Goal: Task Accomplishment & Management: Use online tool/utility

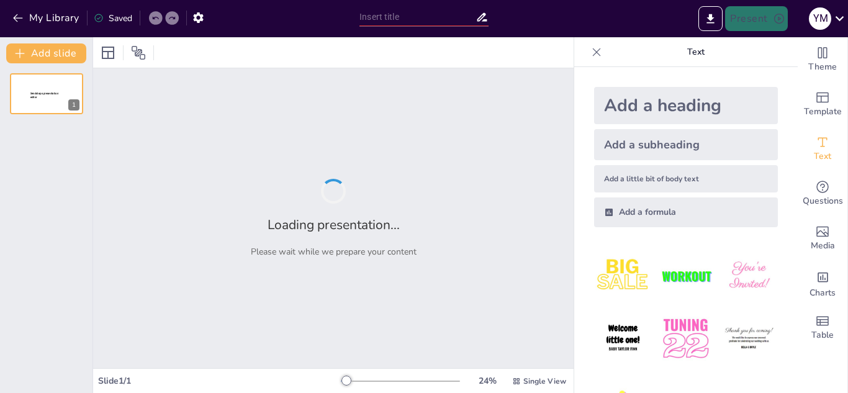
type input "Enfermedades crónicas"
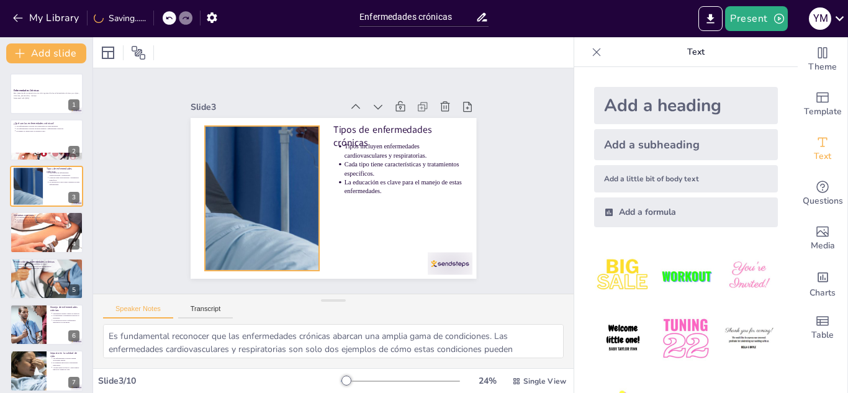
type textarea "Las enfermedades crónicas son definidas como condiciones que no se resuelven rá…"
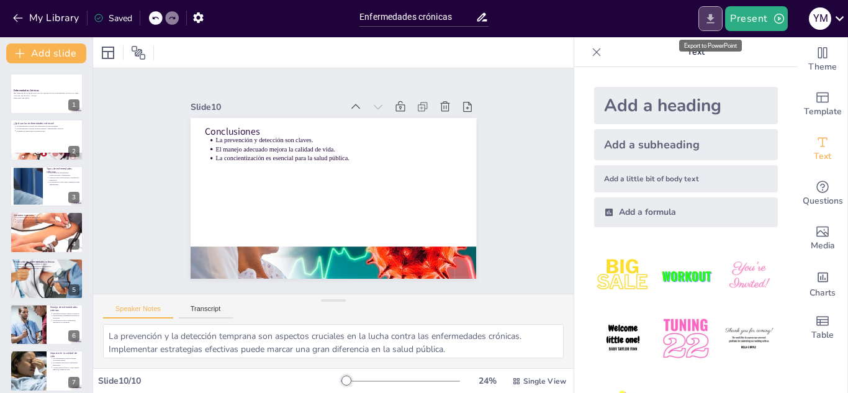
click at [716, 21] on icon "Export to PowerPoint" at bounding box center [710, 18] width 13 height 13
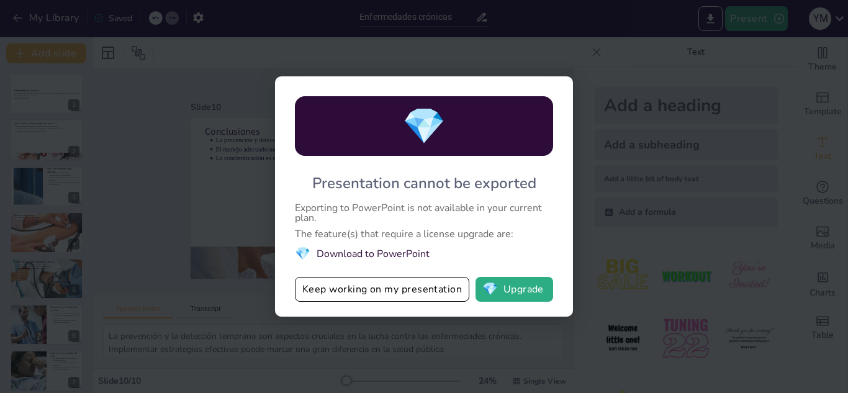
click at [664, 200] on div "💎 Presentation cannot be exported Exporting to PowerPoint is not available in y…" at bounding box center [424, 196] width 848 height 393
click at [384, 288] on button "Keep working on my presentation" at bounding box center [382, 289] width 175 height 25
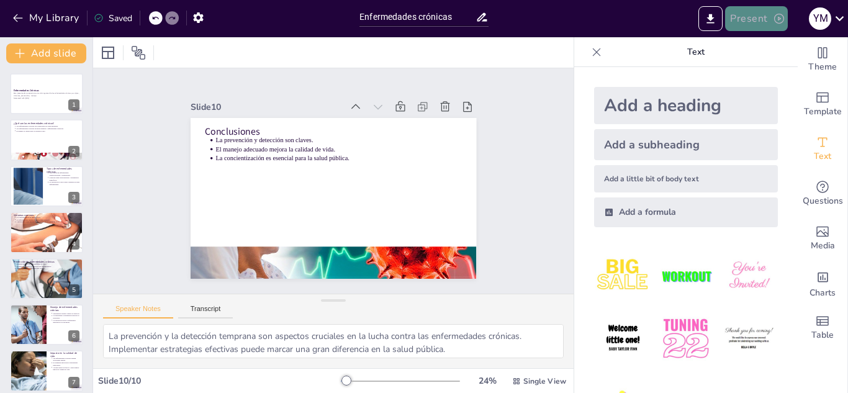
click at [778, 22] on icon "button" at bounding box center [779, 18] width 12 height 12
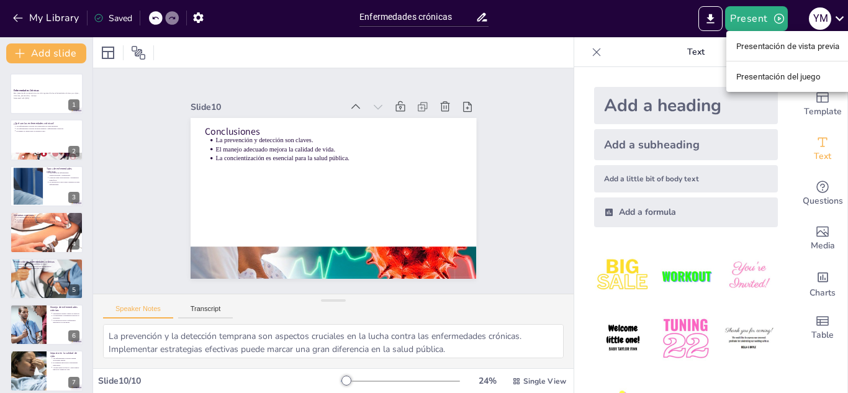
click at [594, 74] on div at bounding box center [424, 196] width 848 height 393
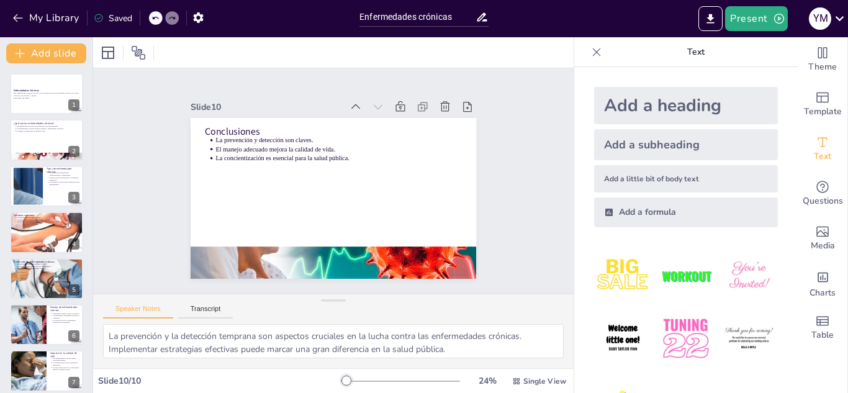
click at [716, 48] on p "Text" at bounding box center [696, 52] width 179 height 30
click at [723, 17] on button "Export to PowerPoint" at bounding box center [711, 18] width 24 height 25
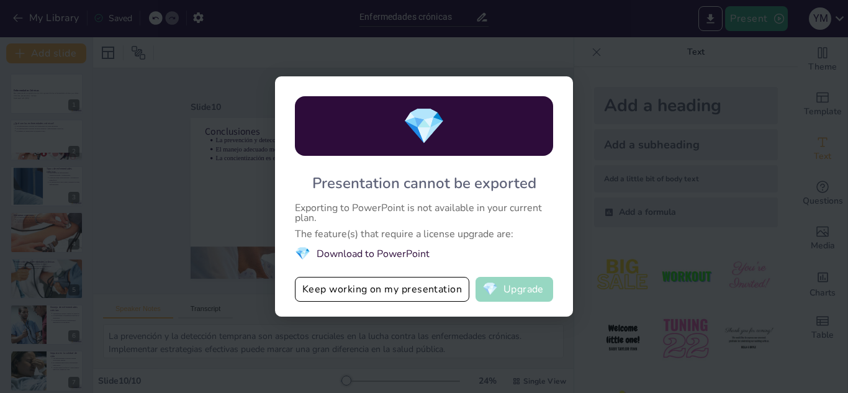
click at [507, 286] on button "💎 Upgrade" at bounding box center [515, 289] width 78 height 25
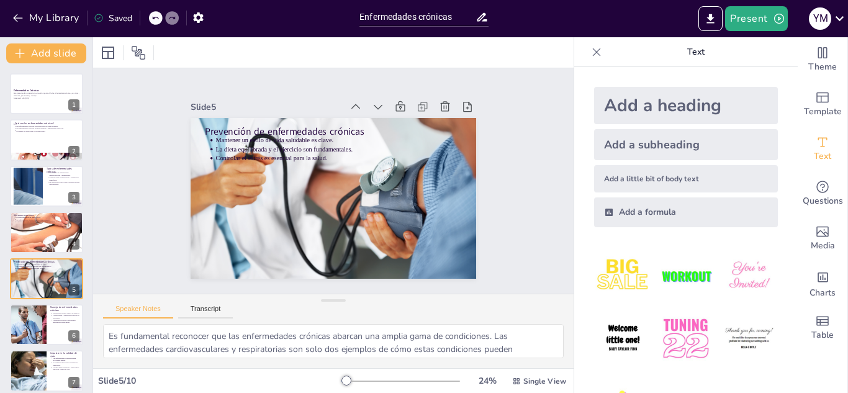
type textarea "Las enfermedades crónicas son definidas como condiciones que no se resuelven rá…"
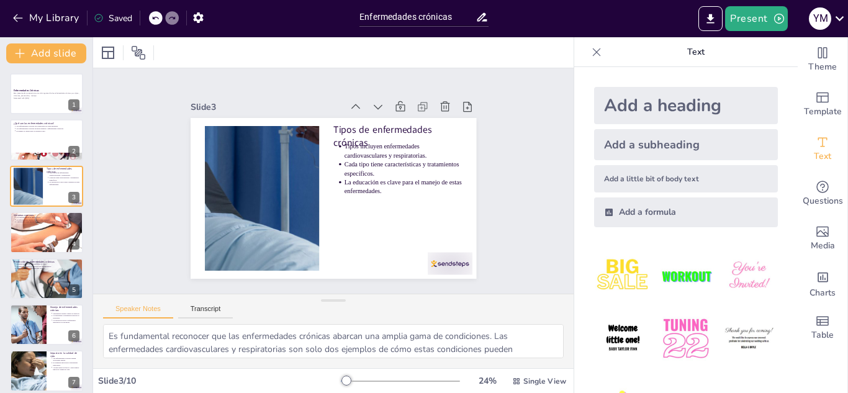
type textarea "Las enfermedades crónicas son definidas como condiciones que no se resuelven rá…"
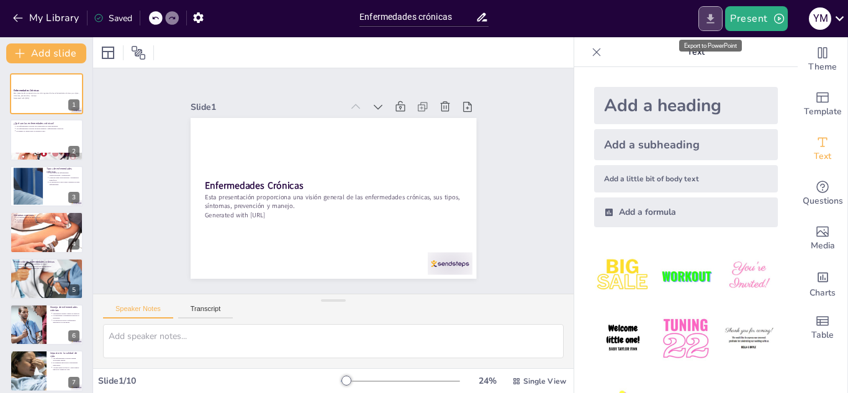
click at [717, 19] on icon "Export to PowerPoint" at bounding box center [710, 18] width 13 height 13
click at [191, 12] on button "button" at bounding box center [198, 17] width 23 height 22
click at [197, 18] on icon "button" at bounding box center [198, 17] width 10 height 11
